Goal: Task Accomplishment & Management: Complete application form

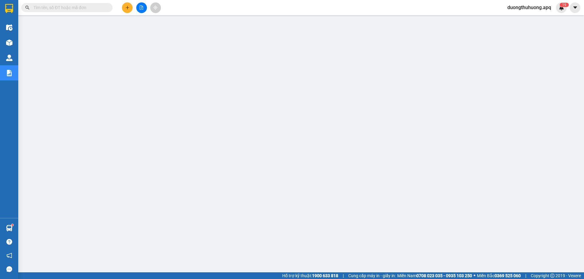
click at [83, 8] on input "text" at bounding box center [69, 7] width 72 height 7
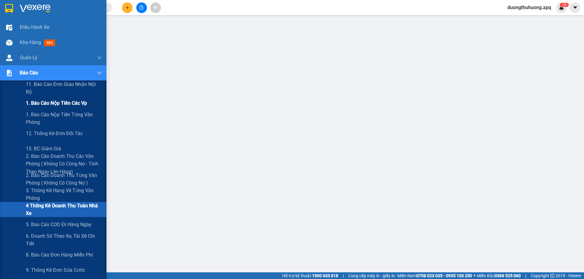
click at [50, 105] on span "1. Báo cáo nộp tiền các vp" at bounding box center [56, 103] width 61 height 8
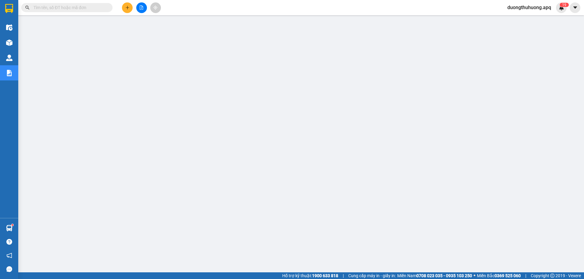
click at [239, 11] on div "Kết quả tìm kiếm ( 0 ) Bộ lọc No Data duongthuhuong.apq 1 9" at bounding box center [292, 7] width 584 height 15
click at [103, 7] on input "text" at bounding box center [69, 7] width 72 height 7
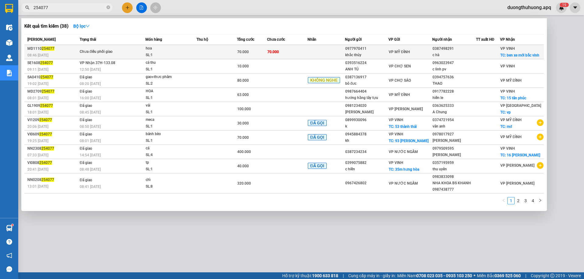
type input "254077"
click at [163, 55] on div "SL: 1" at bounding box center [169, 55] width 46 height 7
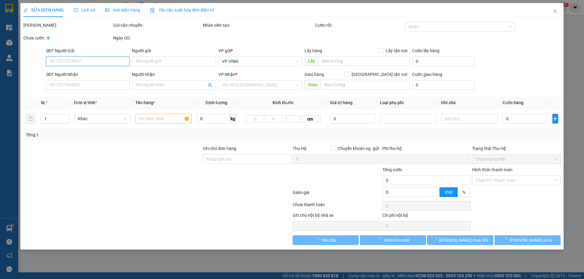
type input "0977970411"
type input "khắc thúy"
type input "0387498291"
type input "c hà"
checkbox input "true"
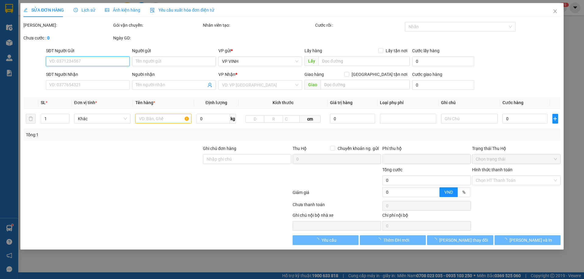
type input "ben xe mới bắc vinh"
type input "0"
type input "70.000"
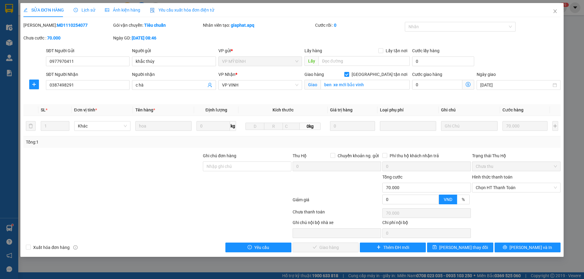
click at [535, 182] on div "Hình thức thanh toán" at bounding box center [516, 178] width 88 height 9
click at [534, 186] on span "Chọn HT Thanh Toán" at bounding box center [515, 187] width 81 height 9
click at [496, 200] on div "Tại văn phòng" at bounding box center [515, 200] width 81 height 7
type input "0"
click at [330, 249] on span "Lưu và Giao hàng" at bounding box center [333, 247] width 58 height 7
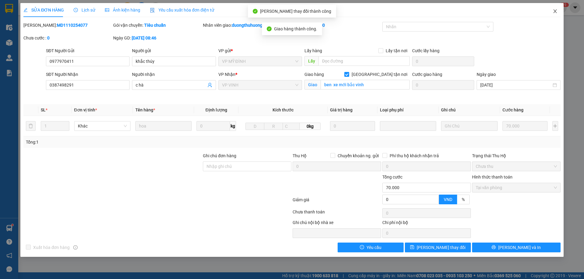
click at [554, 14] on icon "close" at bounding box center [554, 11] width 5 height 5
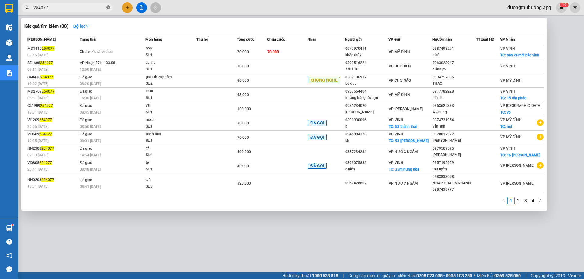
click at [108, 7] on icon "close-circle" at bounding box center [108, 7] width 4 height 4
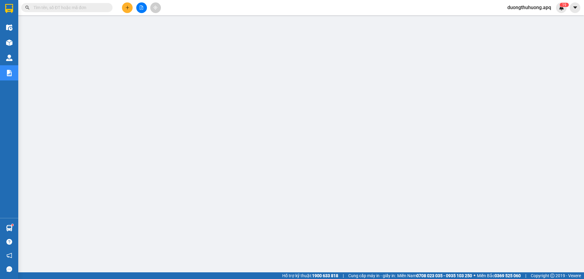
click at [522, 8] on span "duongthuhuong.apq" at bounding box center [529, 8] width 54 height 8
click at [521, 18] on span "Đăng xuất" at bounding box center [531, 19] width 42 height 7
